Goal: Task Accomplishment & Management: Use online tool/utility

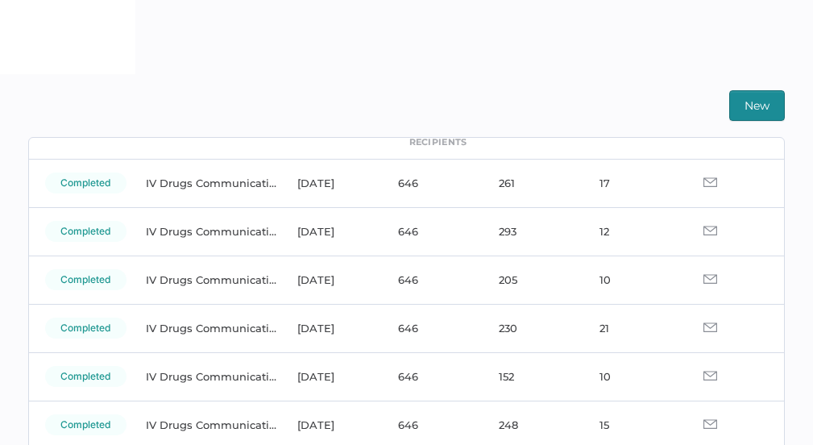
scroll to position [94, 0]
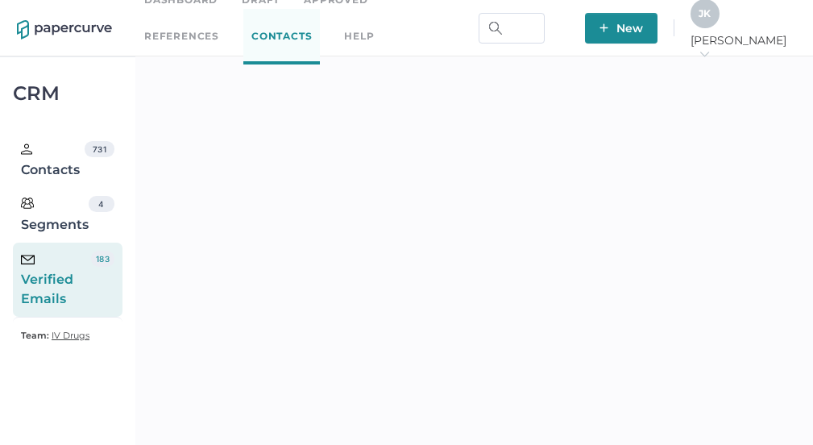
click at [720, 28] on div "J K" at bounding box center [705, 13] width 29 height 29
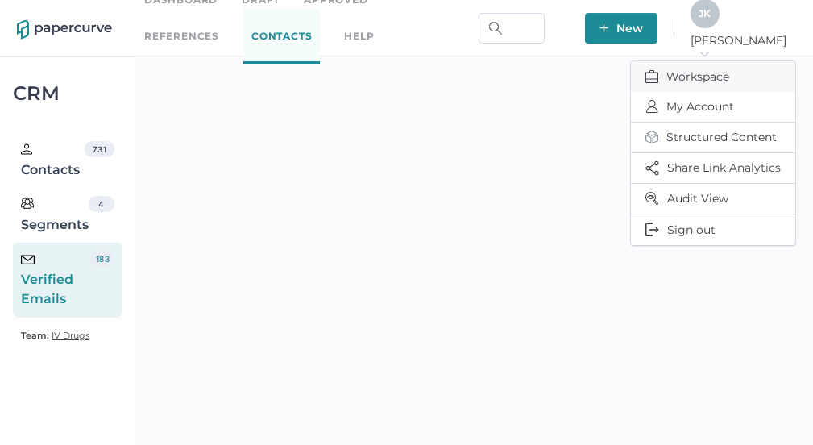
click at [688, 69] on span "Workspace" at bounding box center [713, 76] width 135 height 31
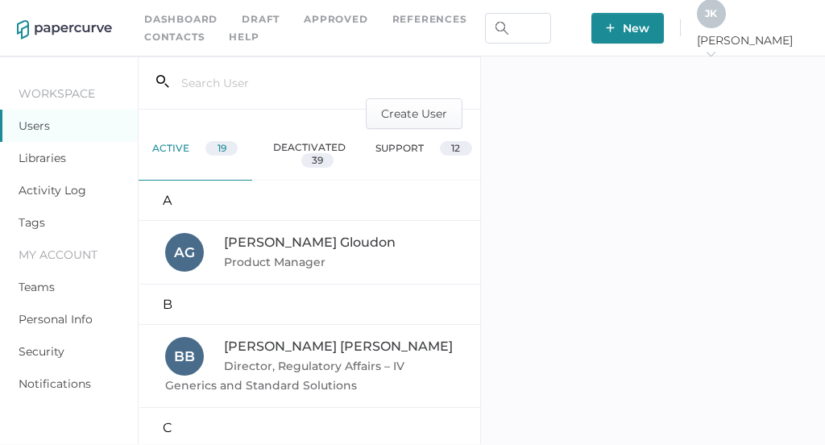
click at [726, 13] on div "J K" at bounding box center [711, 13] width 29 height 29
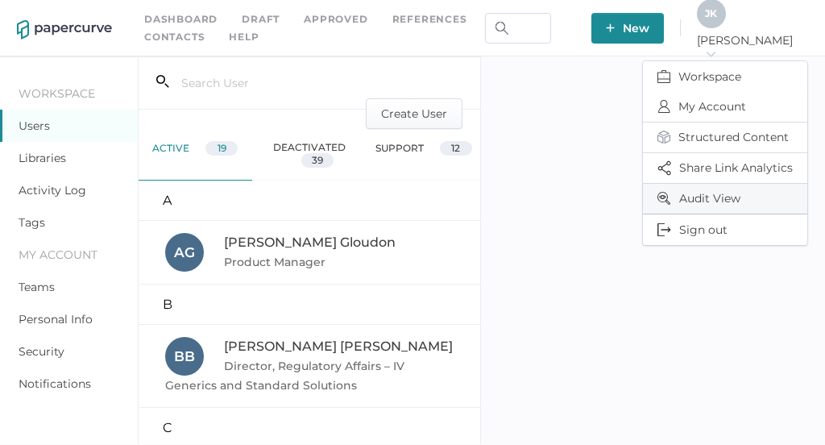
click at [713, 191] on span "Audit View" at bounding box center [725, 199] width 135 height 30
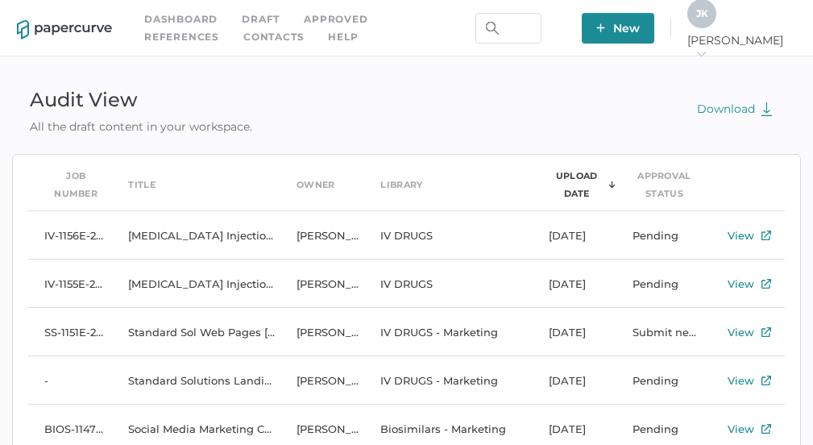
click at [717, 28] on div "J K" at bounding box center [702, 13] width 29 height 29
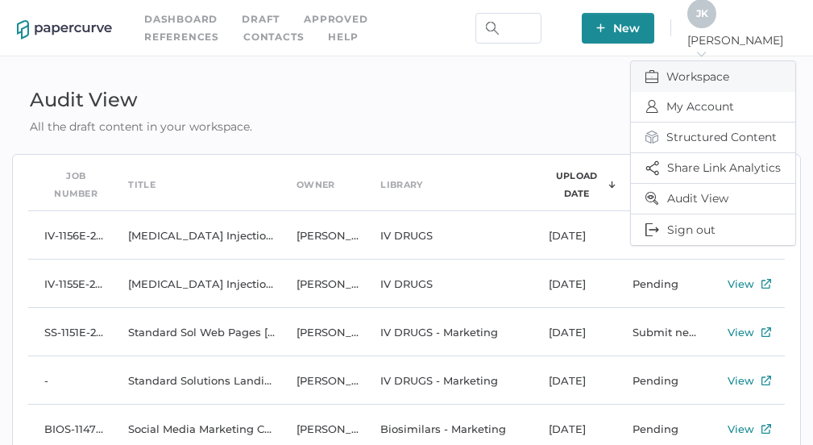
click at [700, 77] on span "Workspace" at bounding box center [713, 76] width 135 height 31
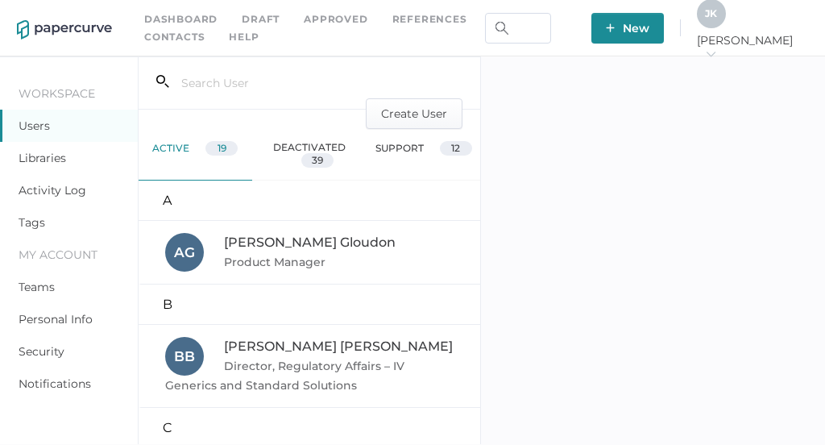
click at [63, 191] on link "Activity Log" at bounding box center [53, 190] width 68 height 15
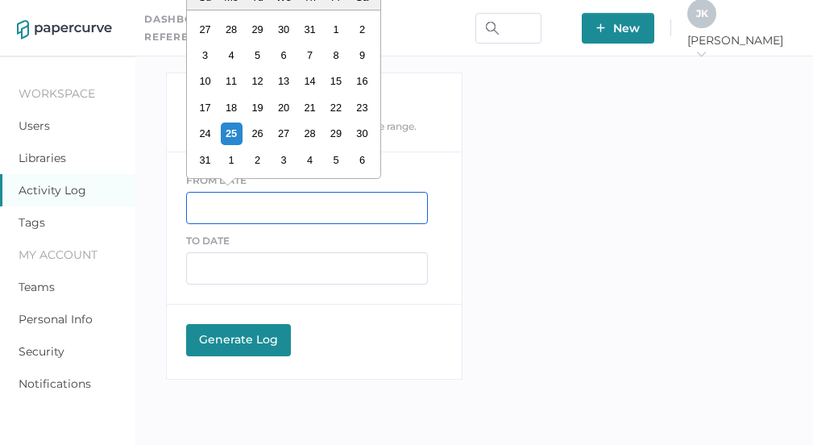
click at [218, 202] on input "text" at bounding box center [307, 208] width 242 height 32
click at [201, 127] on div "24" at bounding box center [205, 134] width 22 height 22
type input "08/24/2025"
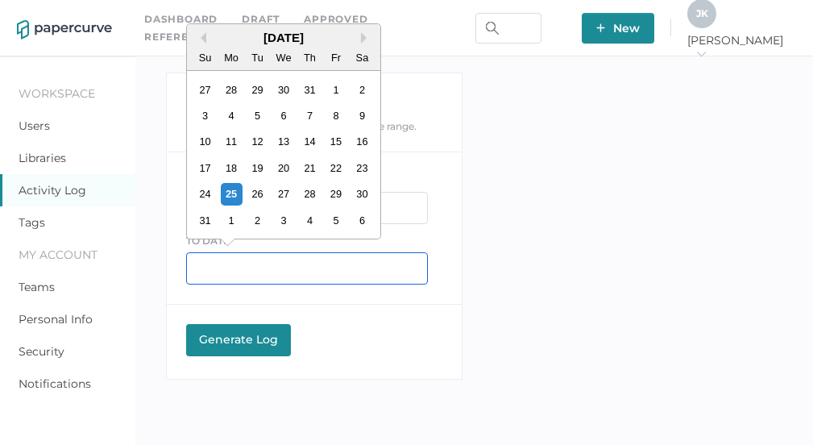
click at [219, 268] on input "text" at bounding box center [307, 268] width 242 height 32
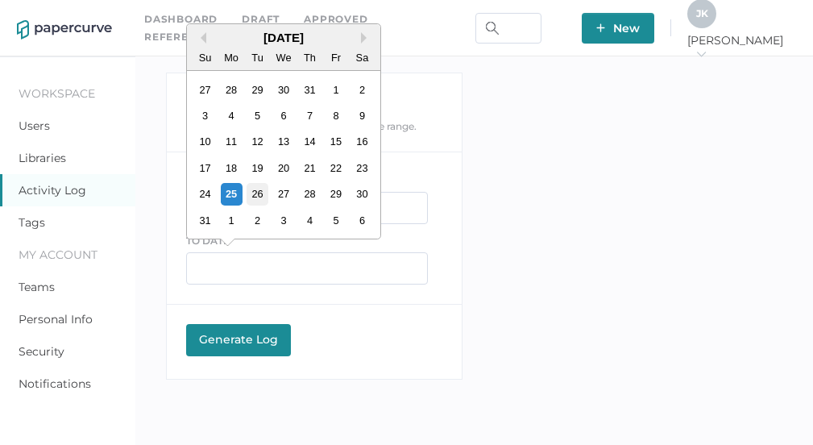
click at [259, 197] on div "26" at bounding box center [258, 194] width 22 height 22
type input "08/26/2025"
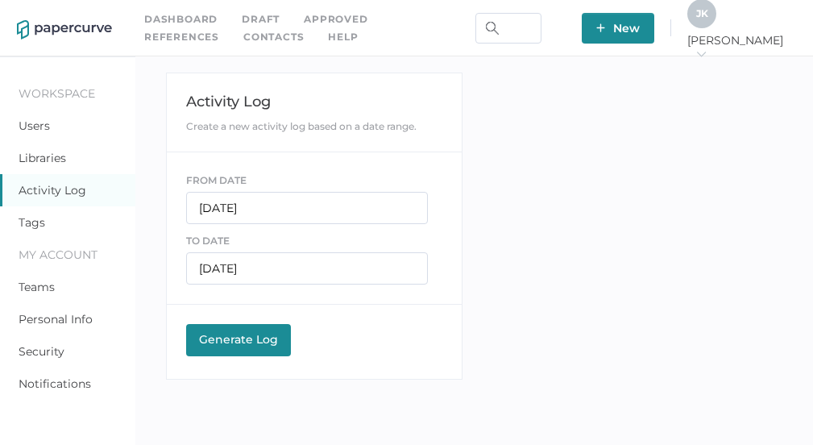
click at [251, 345] on button "Generate Log Processing" at bounding box center [238, 340] width 105 height 32
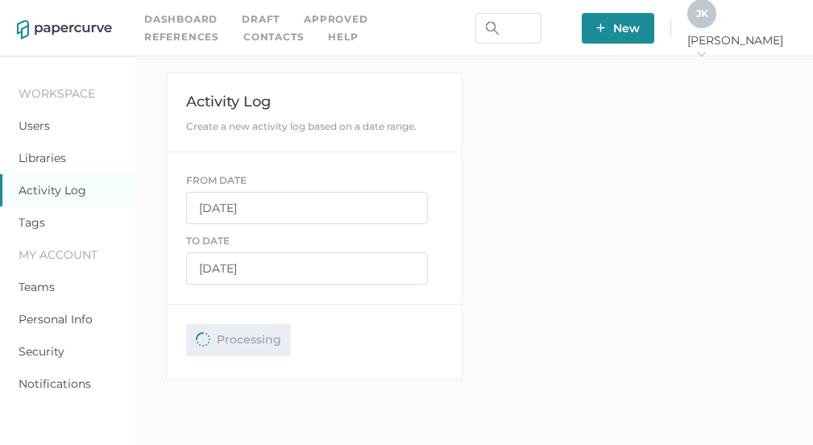
scroll to position [56, 0]
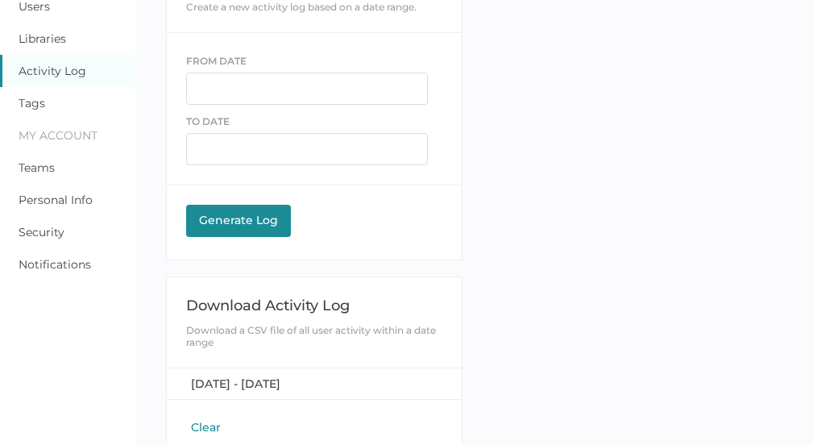
scroll to position [143, 0]
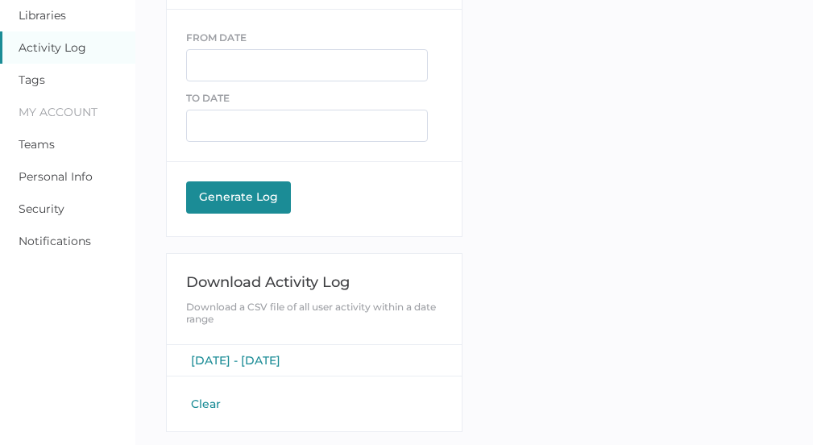
click at [269, 359] on span "August 24, 2025 - August 26, 2025" at bounding box center [235, 360] width 89 height 15
